Goal: Task Accomplishment & Management: Use online tool/utility

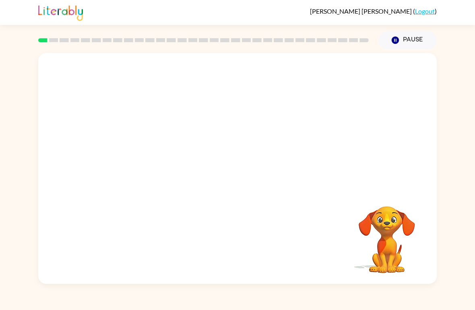
click at [141, 138] on video "Your browser must support playing .mp4 files to use Literably. Please try using…" at bounding box center [237, 121] width 398 height 136
click at [141, 138] on div at bounding box center [237, 168] width 398 height 231
click at [237, 179] on div at bounding box center [238, 172] width 52 height 29
click at [236, 180] on button "button" at bounding box center [238, 172] width 52 height 29
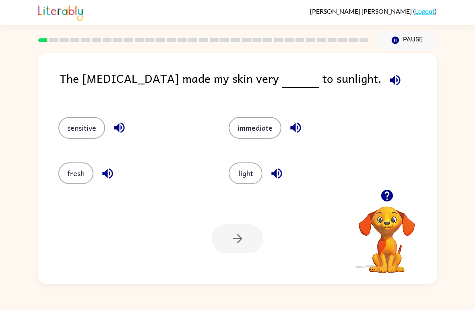
click at [76, 173] on button "fresh" at bounding box center [75, 174] width 35 height 22
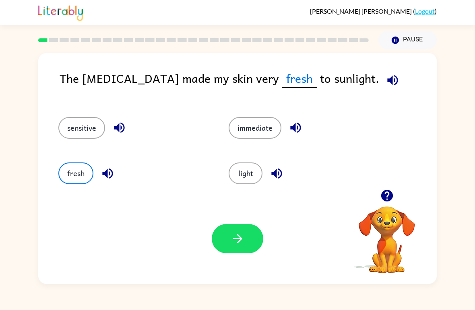
click at [240, 247] on button "button" at bounding box center [238, 238] width 52 height 29
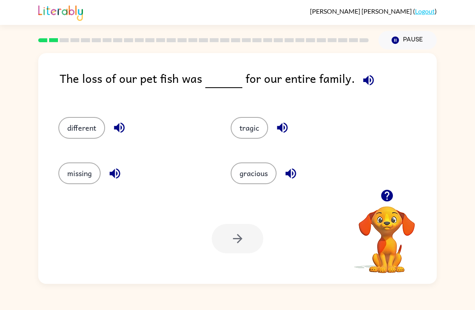
click at [237, 173] on button "gracious" at bounding box center [254, 174] width 46 height 22
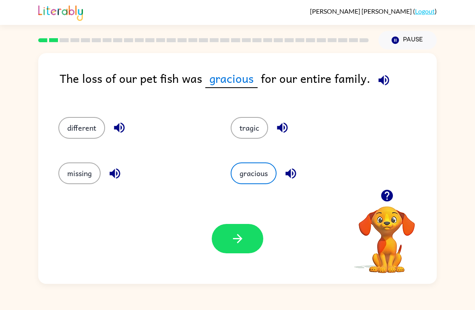
click at [240, 243] on icon "button" at bounding box center [238, 239] width 14 height 14
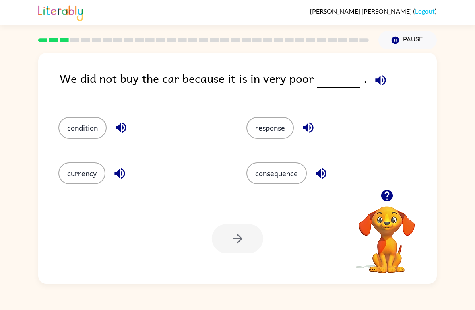
click at [72, 127] on button "condition" at bounding box center [82, 128] width 48 height 22
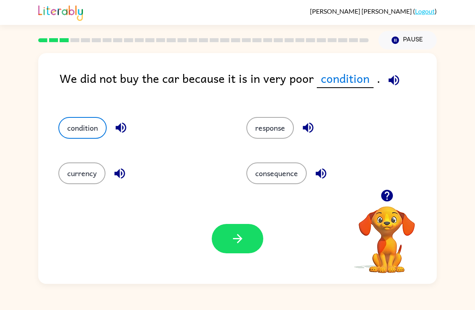
click at [224, 243] on button "button" at bounding box center [238, 238] width 52 height 29
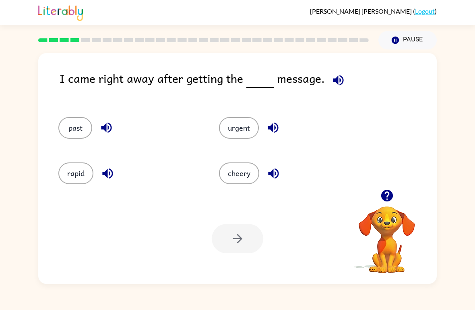
click at [78, 132] on button "past" at bounding box center [75, 128] width 34 height 22
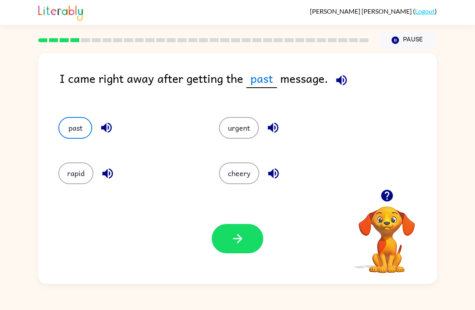
click at [246, 235] on button "button" at bounding box center [238, 238] width 52 height 29
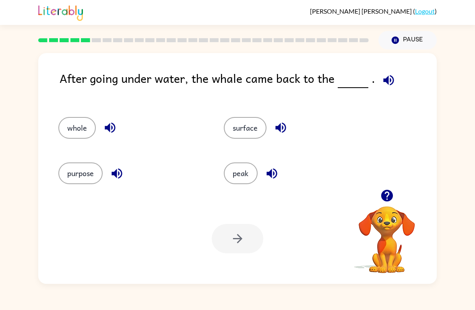
click at [76, 134] on button "whole" at bounding box center [76, 128] width 37 height 22
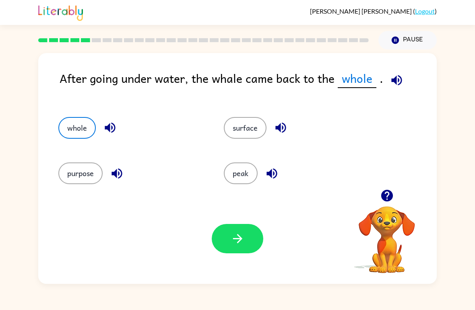
click at [237, 246] on button "button" at bounding box center [238, 238] width 52 height 29
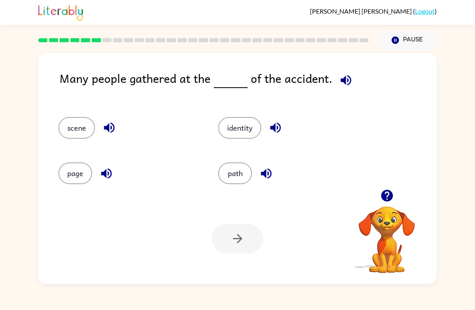
click at [248, 125] on button "identity" at bounding box center [239, 128] width 43 height 22
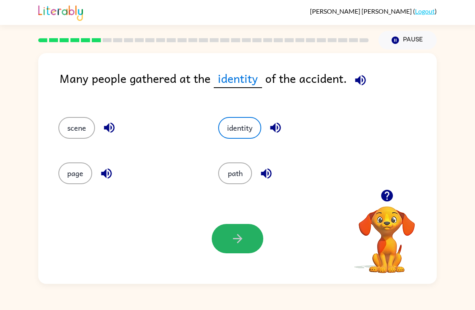
click at [247, 246] on button "button" at bounding box center [238, 238] width 52 height 29
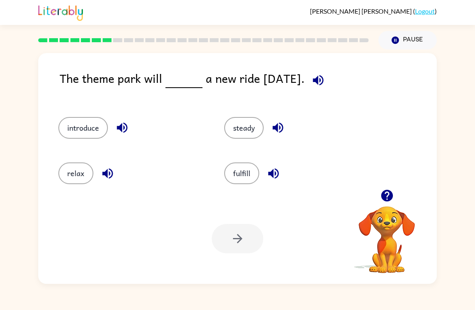
click at [246, 115] on div "steady" at bounding box center [292, 124] width 166 height 45
click at [232, 231] on div at bounding box center [238, 238] width 52 height 29
click at [245, 127] on button "steady" at bounding box center [243, 128] width 39 height 22
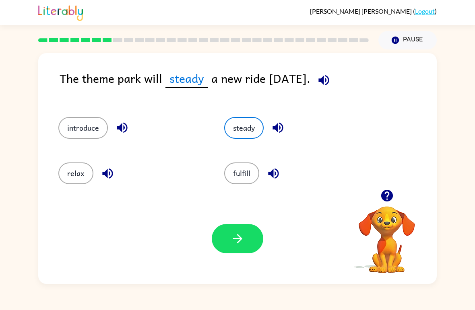
click at [232, 230] on button "button" at bounding box center [238, 238] width 52 height 29
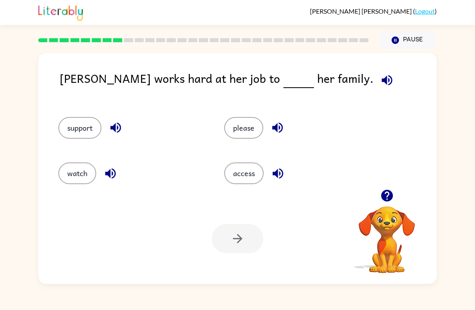
click at [81, 121] on button "support" at bounding box center [79, 128] width 43 height 22
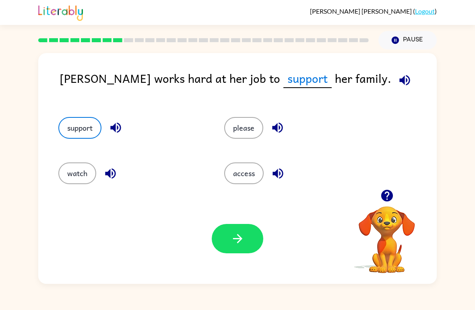
click at [235, 227] on button "button" at bounding box center [238, 238] width 52 height 29
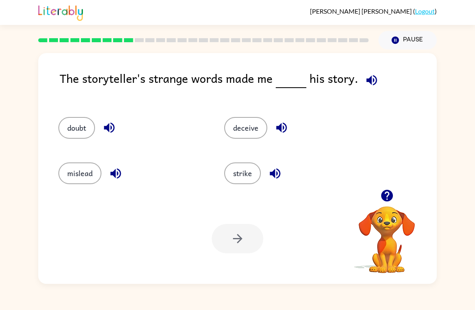
click at [245, 169] on button "strike" at bounding box center [242, 174] width 37 height 22
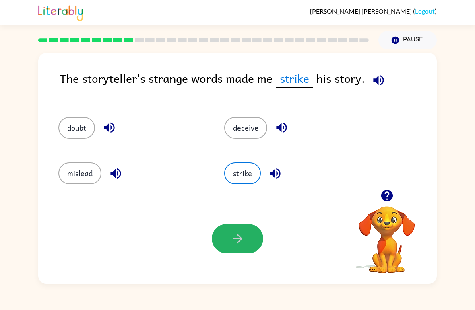
click at [248, 235] on button "button" at bounding box center [238, 238] width 52 height 29
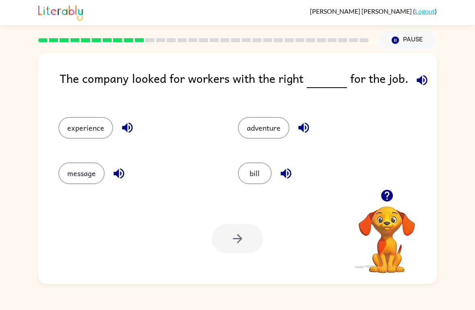
click at [83, 131] on button "experience" at bounding box center [85, 128] width 55 height 22
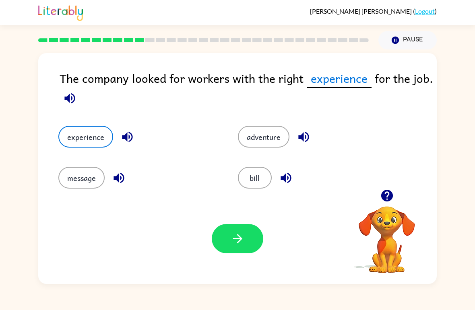
click at [239, 241] on icon "button" at bounding box center [237, 238] width 9 height 9
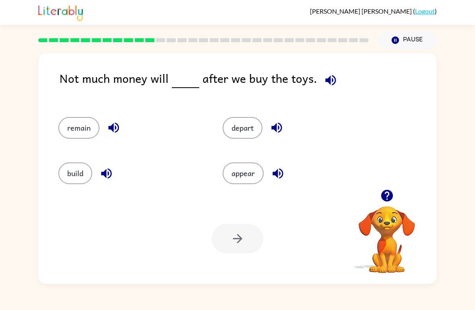
click at [89, 131] on button "remain" at bounding box center [78, 128] width 41 height 22
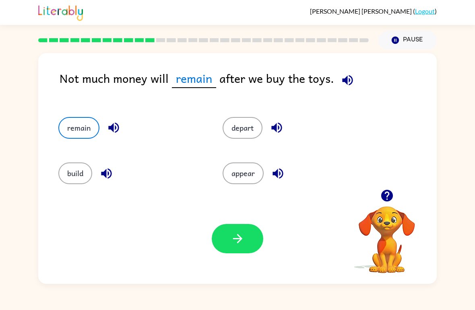
click at [234, 244] on icon "button" at bounding box center [238, 239] width 14 height 14
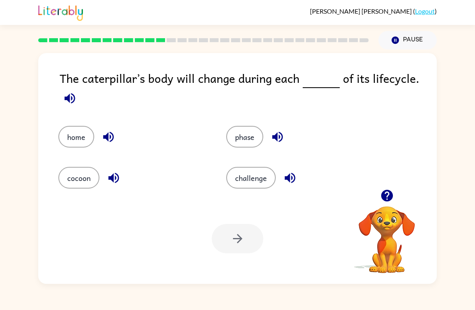
click at [260, 165] on div "challenge" at bounding box center [295, 172] width 168 height 41
click at [254, 184] on button "challenge" at bounding box center [251, 178] width 50 height 22
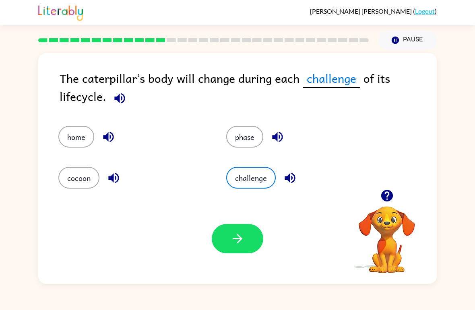
click at [239, 252] on button "button" at bounding box center [238, 238] width 52 height 29
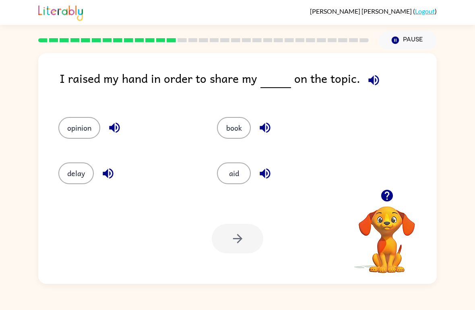
click at [87, 127] on button "opinion" at bounding box center [79, 128] width 42 height 22
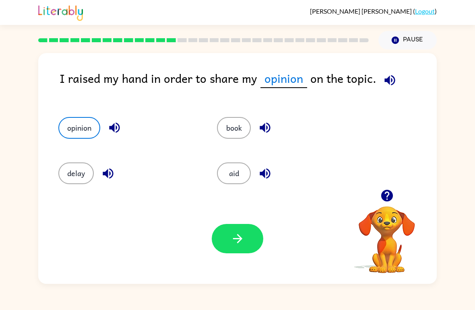
click at [246, 252] on button "button" at bounding box center [238, 238] width 52 height 29
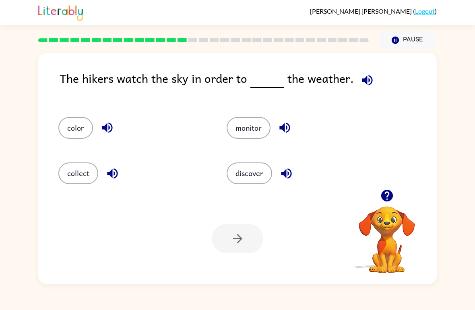
click at [237, 113] on div "monitor" at bounding box center [295, 124] width 168 height 45
click at [235, 128] on button "monitor" at bounding box center [249, 128] width 44 height 22
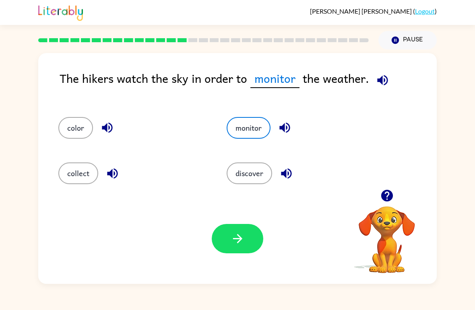
click at [222, 229] on button "button" at bounding box center [238, 238] width 52 height 29
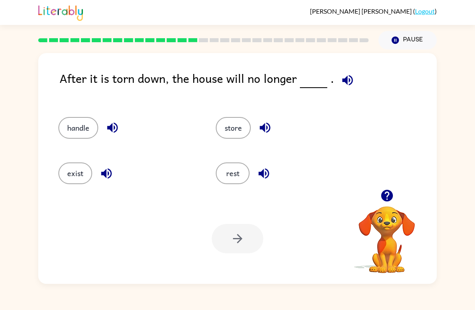
click at [239, 180] on button "rest" at bounding box center [233, 174] width 34 height 22
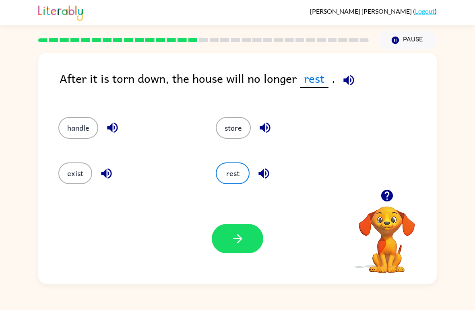
click at [227, 240] on button "button" at bounding box center [238, 238] width 52 height 29
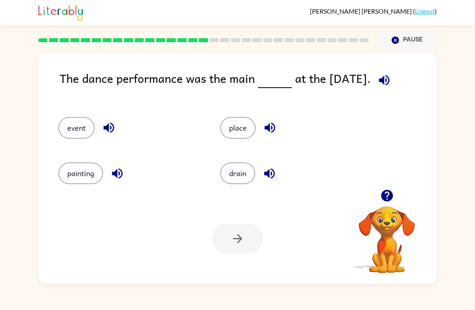
click at [393, 78] on button "button" at bounding box center [384, 80] width 21 height 21
click at [382, 83] on icon "button" at bounding box center [384, 80] width 14 height 14
click at [388, 80] on icon "button" at bounding box center [384, 80] width 14 height 14
click at [390, 79] on icon "button" at bounding box center [384, 80] width 14 height 14
click at [78, 122] on button "event" at bounding box center [76, 128] width 36 height 22
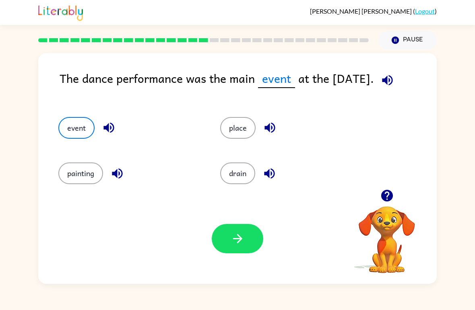
click at [241, 242] on icon "button" at bounding box center [238, 239] width 14 height 14
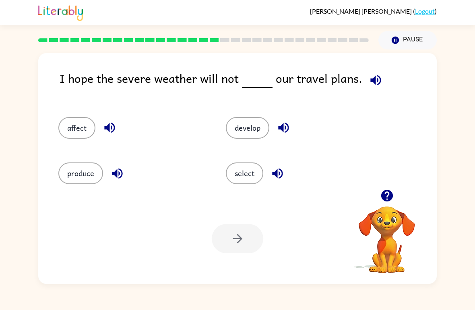
click at [75, 134] on button "affect" at bounding box center [76, 128] width 37 height 22
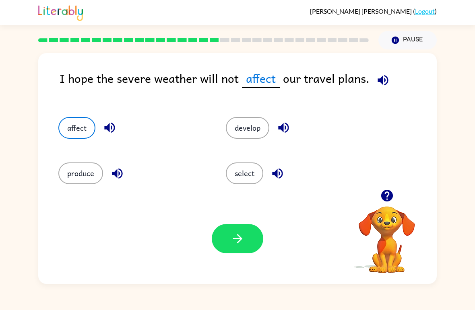
click at [239, 253] on button "button" at bounding box center [238, 238] width 52 height 29
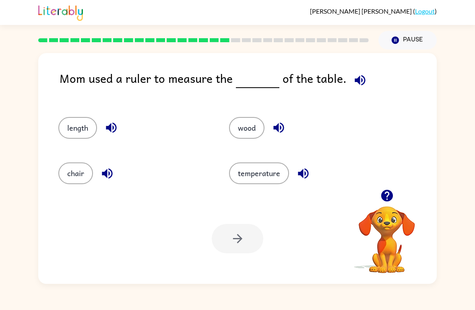
click at [65, 179] on button "chair" at bounding box center [75, 174] width 35 height 22
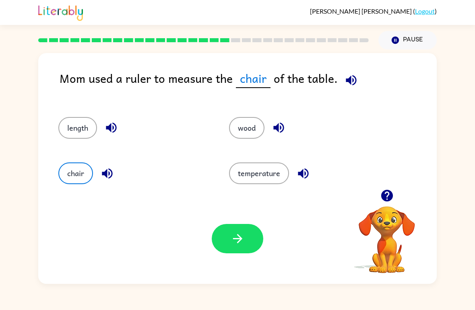
click at [239, 228] on button "button" at bounding box center [238, 238] width 52 height 29
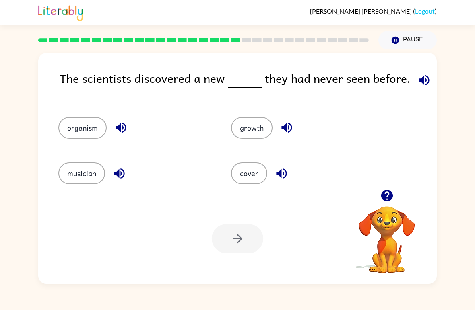
click at [81, 128] on button "organism" at bounding box center [82, 128] width 48 height 22
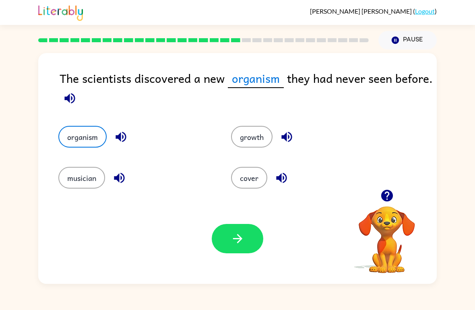
click at [227, 220] on div "Your browser must support playing .mp4 files to use Literably. Please try using…" at bounding box center [237, 239] width 398 height 91
click at [224, 238] on button "button" at bounding box center [238, 238] width 52 height 29
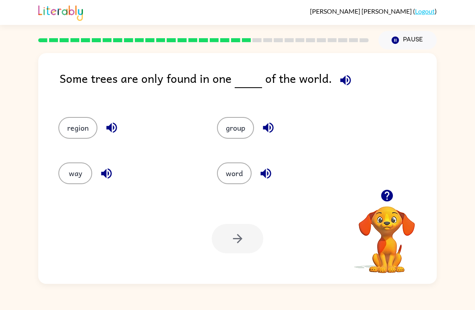
click at [69, 127] on button "region" at bounding box center [77, 128] width 39 height 22
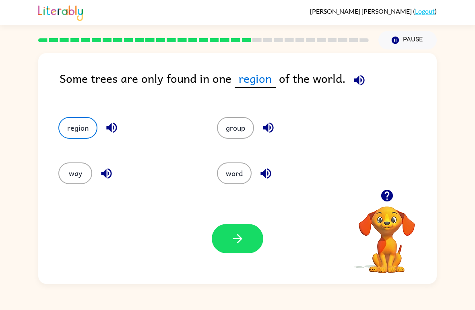
click at [223, 240] on button "button" at bounding box center [238, 238] width 52 height 29
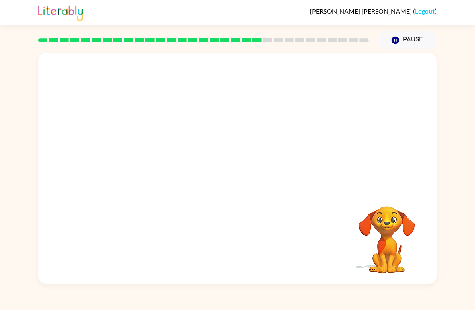
click at [159, 163] on video "Your browser must support playing .mp4 files to use Literably. Please try using…" at bounding box center [237, 121] width 398 height 136
click at [160, 165] on video "Your browser must support playing .mp4 files to use Literably. Please try using…" at bounding box center [237, 121] width 398 height 136
click at [161, 161] on video "Your browser must support playing .mp4 files to use Literably. Please try using…" at bounding box center [237, 121] width 398 height 136
click at [169, 163] on video "Your browser must support playing .mp4 files to use Literably. Please try using…" at bounding box center [237, 121] width 398 height 136
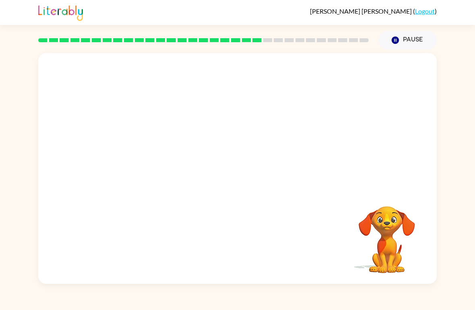
click at [169, 163] on video "Your browser must support playing .mp4 files to use Literably. Please try using…" at bounding box center [237, 121] width 398 height 136
click at [217, 184] on button "button" at bounding box center [238, 172] width 52 height 29
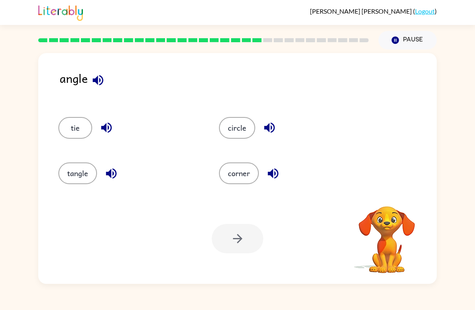
click at [240, 170] on button "corner" at bounding box center [239, 174] width 40 height 22
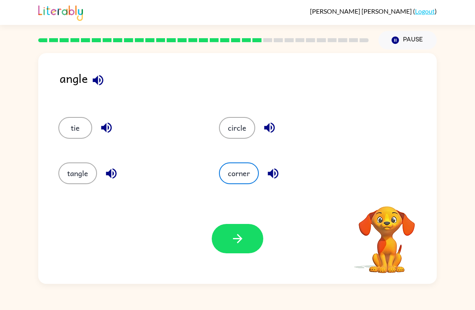
click at [244, 237] on icon "button" at bounding box center [238, 239] width 14 height 14
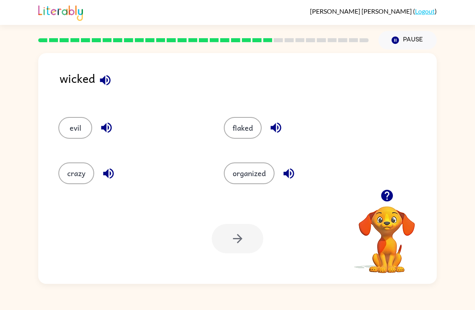
click at [105, 78] on icon "button" at bounding box center [105, 80] width 10 height 10
click at [264, 183] on button "organized" at bounding box center [249, 174] width 51 height 22
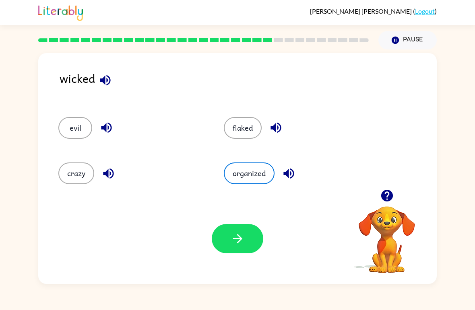
click at [242, 235] on icon "button" at bounding box center [238, 239] width 14 height 14
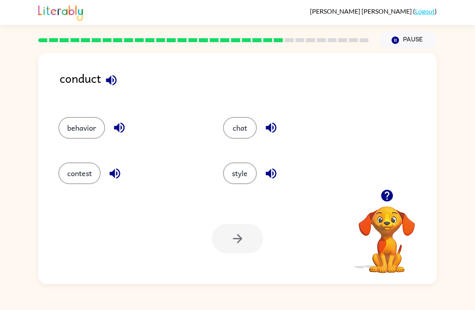
click at [84, 169] on button "contest" at bounding box center [79, 174] width 42 height 22
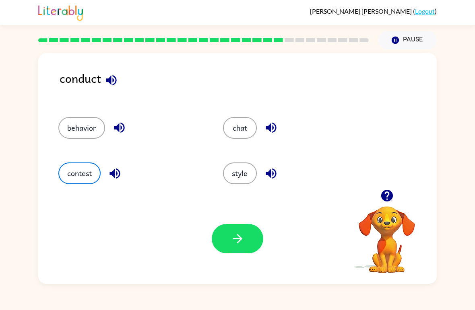
click at [237, 253] on button "button" at bounding box center [238, 238] width 52 height 29
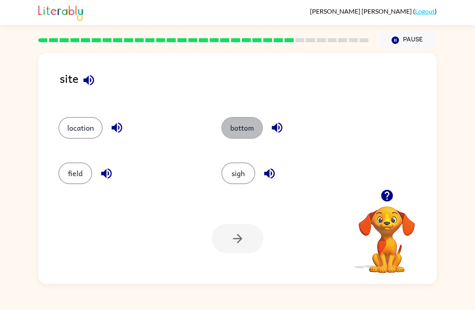
click at [238, 137] on button "bottom" at bounding box center [241, 128] width 41 height 22
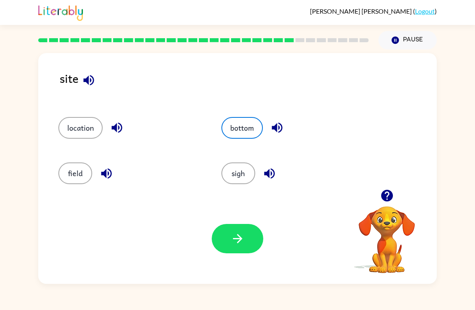
click at [226, 244] on button "button" at bounding box center [238, 238] width 52 height 29
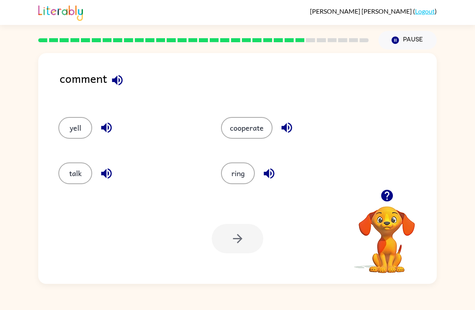
click at [72, 167] on button "talk" at bounding box center [75, 174] width 34 height 22
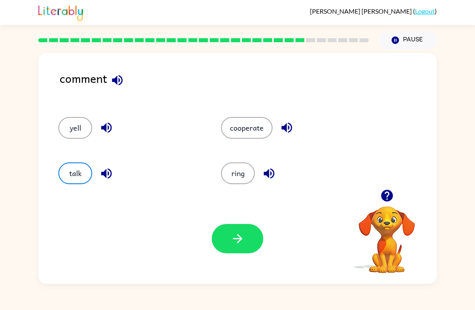
click at [225, 244] on button "button" at bounding box center [238, 238] width 52 height 29
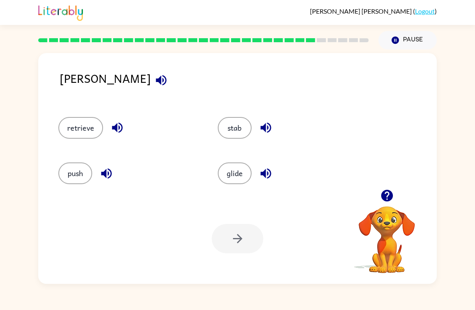
click at [154, 75] on icon "button" at bounding box center [161, 80] width 14 height 14
click at [75, 175] on button "push" at bounding box center [75, 174] width 34 height 22
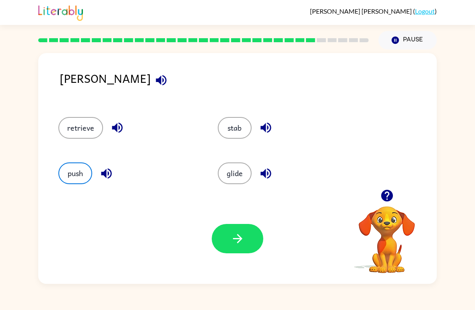
click at [231, 239] on icon "button" at bounding box center [238, 239] width 14 height 14
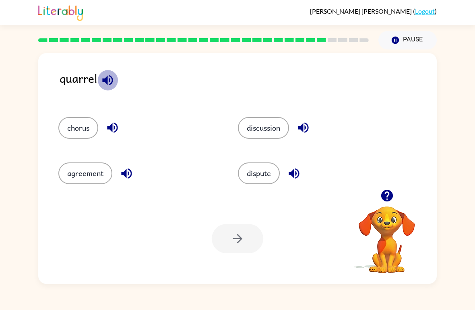
click at [103, 84] on icon "button" at bounding box center [108, 80] width 14 height 14
click at [79, 179] on button "agreement" at bounding box center [85, 174] width 54 height 22
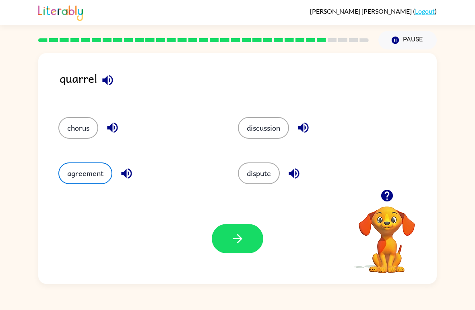
click at [221, 233] on button "button" at bounding box center [238, 238] width 52 height 29
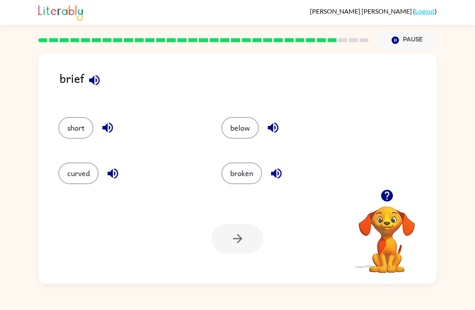
click at [102, 85] on button "button" at bounding box center [94, 80] width 21 height 21
click at [78, 130] on button "short" at bounding box center [75, 128] width 35 height 22
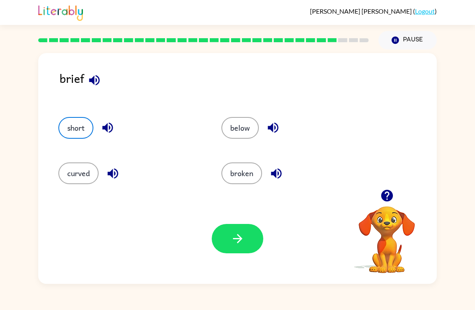
click at [219, 238] on button "button" at bounding box center [238, 238] width 52 height 29
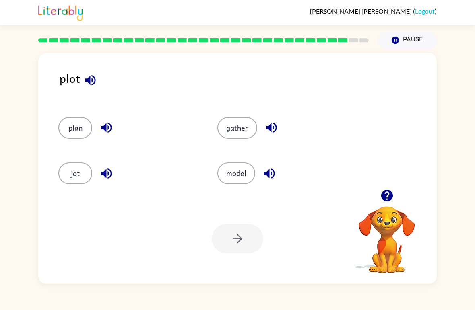
click at [225, 127] on button "gather" at bounding box center [237, 128] width 40 height 22
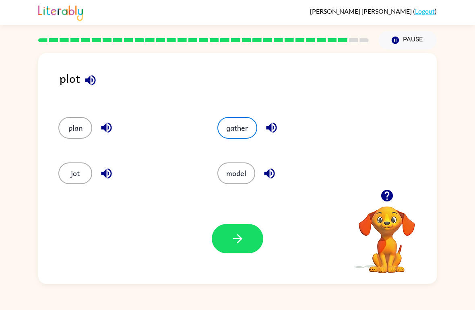
click at [224, 221] on div "Your browser must support playing .mp4 files to use Literably. Please try using…" at bounding box center [237, 239] width 398 height 91
click at [227, 238] on button "button" at bounding box center [238, 238] width 52 height 29
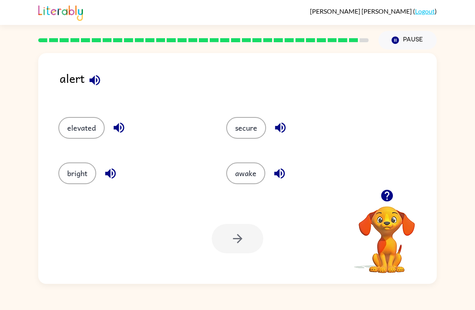
click at [250, 129] on button "secure" at bounding box center [246, 128] width 40 height 22
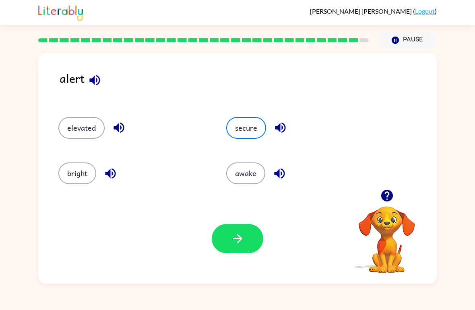
click at [235, 247] on button "button" at bounding box center [238, 238] width 52 height 29
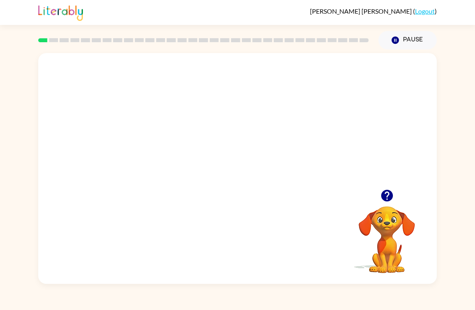
click at [216, 124] on video "Your browser must support playing .mp4 files to use Literably. Please try using…" at bounding box center [237, 121] width 398 height 136
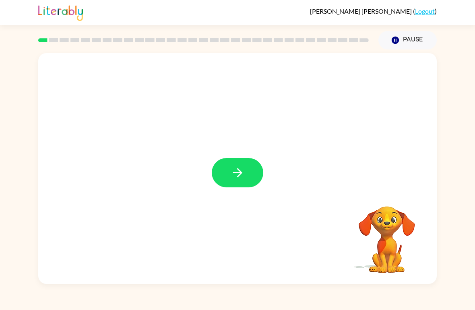
click at [225, 183] on button "button" at bounding box center [238, 172] width 52 height 29
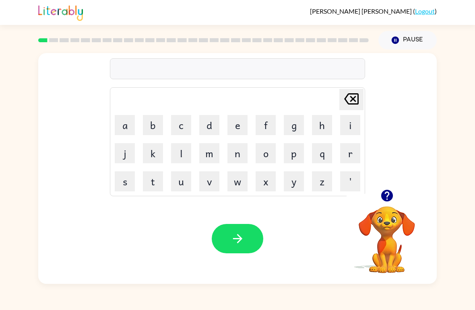
click at [153, 122] on button "b" at bounding box center [153, 125] width 20 height 20
click at [264, 152] on button "o" at bounding box center [266, 153] width 20 height 20
click at [351, 156] on button "r" at bounding box center [350, 153] width 20 height 20
click at [211, 124] on button "d" at bounding box center [209, 125] width 20 height 20
click at [234, 128] on button "e" at bounding box center [237, 125] width 20 height 20
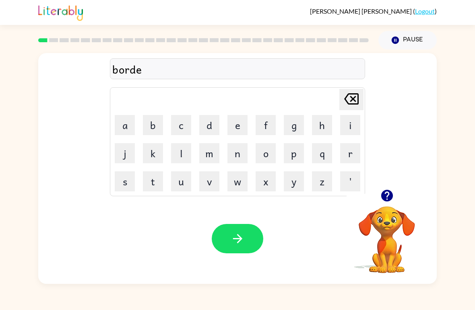
click at [349, 153] on button "r" at bounding box center [350, 153] width 20 height 20
click at [243, 242] on icon "button" at bounding box center [238, 239] width 14 height 14
click at [179, 128] on button "c" at bounding box center [181, 125] width 20 height 20
click at [123, 122] on button "a" at bounding box center [125, 125] width 20 height 20
click at [184, 179] on button "u" at bounding box center [181, 181] width 20 height 20
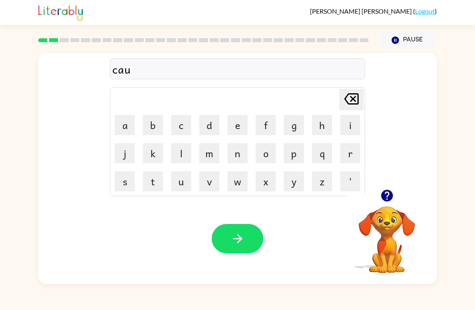
click at [153, 178] on button "t" at bounding box center [153, 181] width 20 height 20
click at [233, 122] on button "e" at bounding box center [237, 125] width 20 height 20
click at [235, 239] on icon "button" at bounding box center [237, 238] width 9 height 9
click at [180, 153] on button "l" at bounding box center [181, 153] width 20 height 20
click at [262, 155] on button "o" at bounding box center [266, 153] width 20 height 20
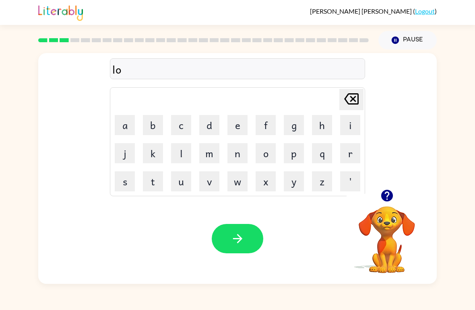
click at [179, 181] on button "u" at bounding box center [181, 181] width 20 height 20
click at [172, 124] on button "c" at bounding box center [181, 125] width 20 height 20
click at [132, 123] on button "a" at bounding box center [125, 125] width 20 height 20
click at [209, 123] on button "d" at bounding box center [209, 125] width 20 height 20
click at [235, 120] on button "e" at bounding box center [237, 125] width 20 height 20
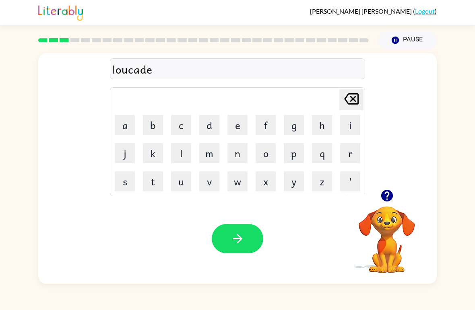
click at [240, 262] on div "Your browser must support playing .mp4 files to use Literably. Please try using…" at bounding box center [237, 239] width 398 height 91
click at [237, 237] on icon "button" at bounding box center [238, 239] width 14 height 14
click at [147, 187] on button "t" at bounding box center [153, 181] width 20 height 20
click at [182, 185] on button "u" at bounding box center [181, 181] width 20 height 20
click at [355, 126] on button "i" at bounding box center [350, 125] width 20 height 20
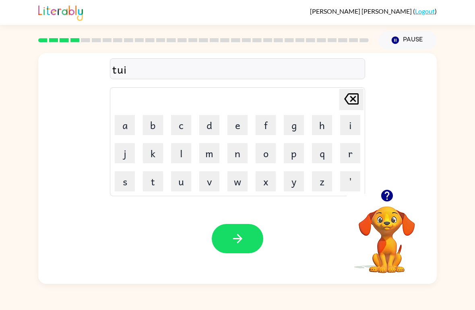
click at [239, 159] on button "n" at bounding box center [237, 153] width 20 height 20
click at [252, 237] on button "button" at bounding box center [238, 238] width 52 height 29
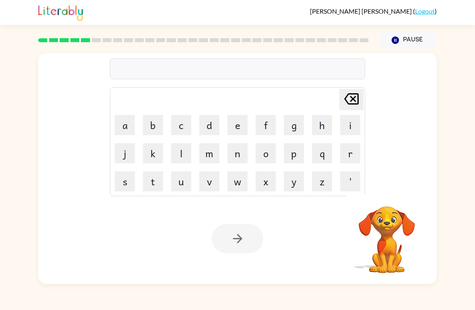
click at [238, 155] on button "n" at bounding box center [237, 153] width 20 height 20
click at [238, 126] on button "e" at bounding box center [237, 125] width 20 height 20
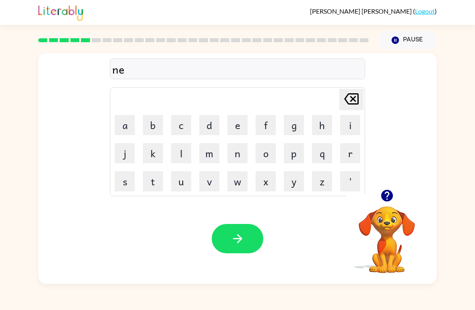
click at [353, 151] on button "r" at bounding box center [350, 153] width 20 height 20
click at [261, 151] on button "o" at bounding box center [266, 153] width 20 height 20
click at [233, 242] on icon "button" at bounding box center [238, 239] width 14 height 14
click at [425, 10] on link "Logout" at bounding box center [425, 11] width 20 height 8
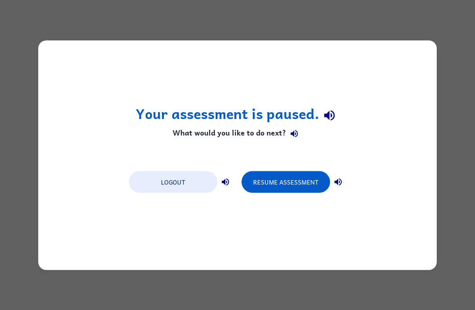
click at [186, 188] on button "Logout" at bounding box center [173, 182] width 89 height 22
